Goal: Information Seeking & Learning: Learn about a topic

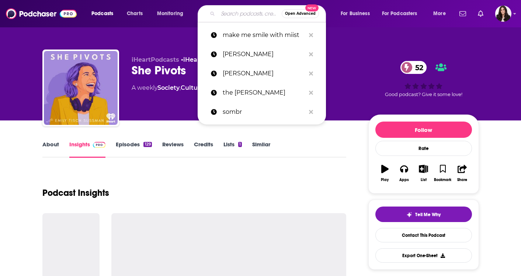
click at [228, 17] on input "Search podcasts, credits, & more..." at bounding box center [250, 14] width 64 height 12
paste input "XO Diva D podcast"
type input "XO Diva D podcast"
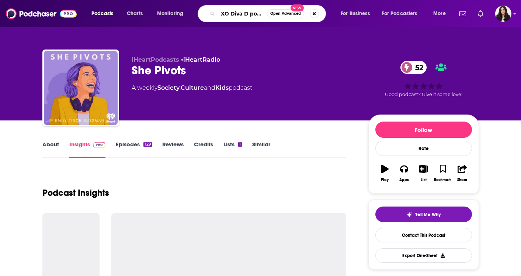
scroll to position [0, 9]
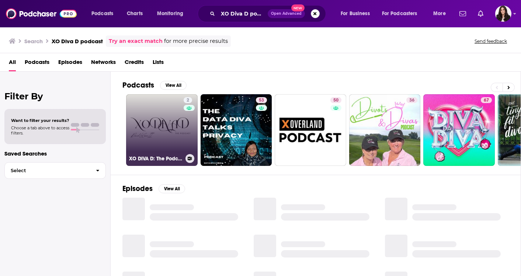
click at [157, 130] on link "2 XO DIVA D: The Podcast" at bounding box center [162, 130] width 72 height 72
